Goal: Check status: Check status

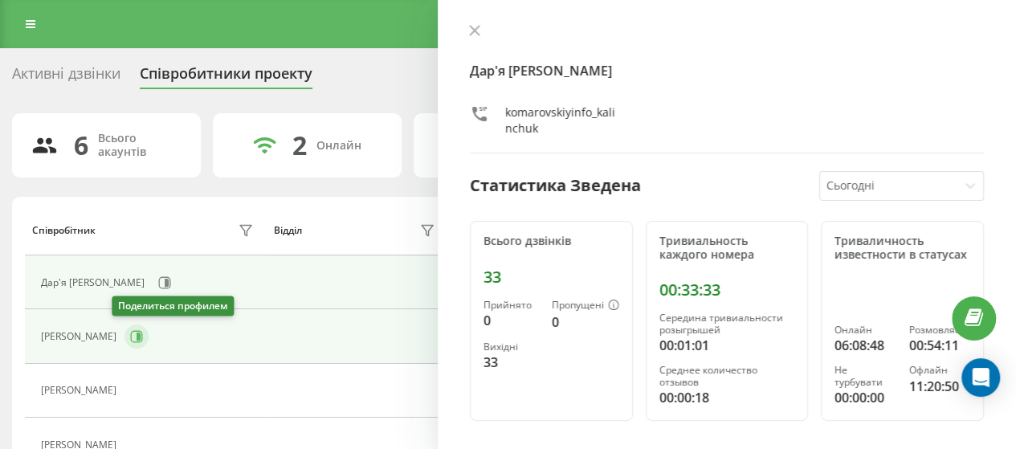
click at [137, 335] on icon at bounding box center [139, 336] width 4 height 8
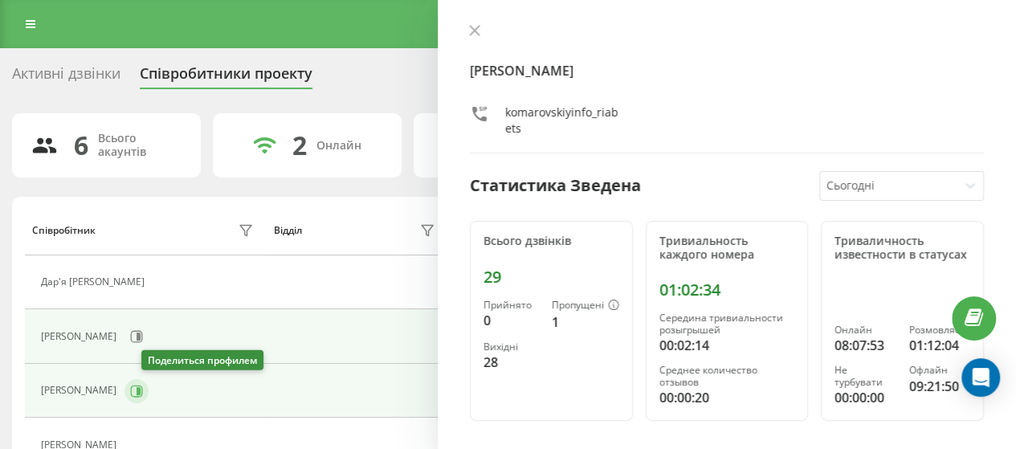
click at [143, 389] on icon at bounding box center [136, 391] width 13 height 13
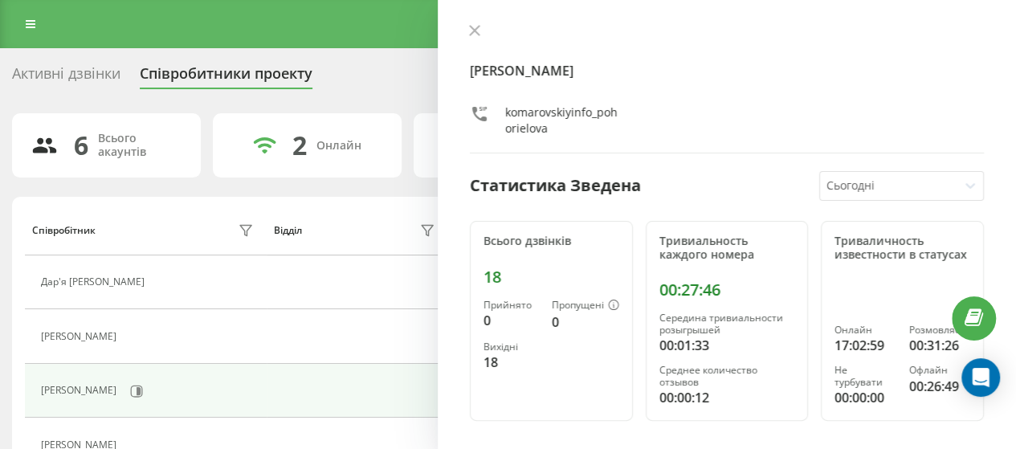
scroll to position [80, 0]
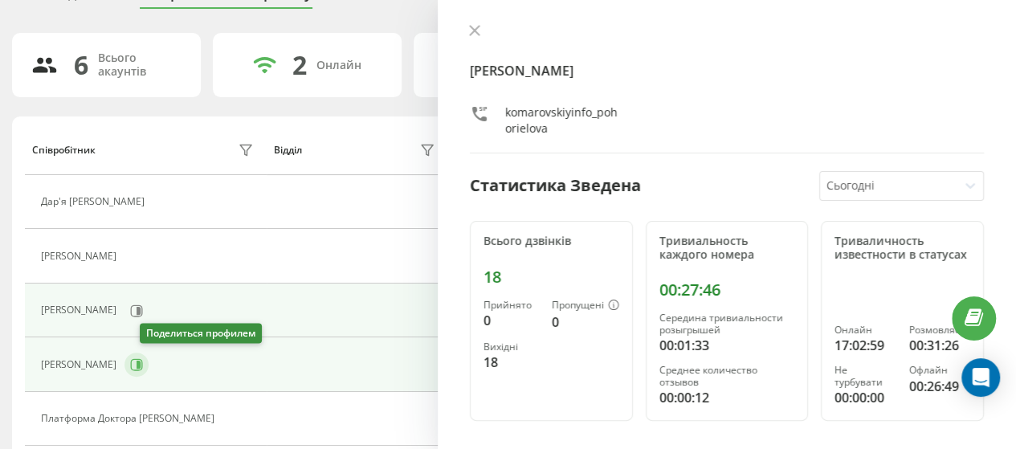
click at [143, 358] on icon at bounding box center [136, 364] width 13 height 13
